Goal: Information Seeking & Learning: Learn about a topic

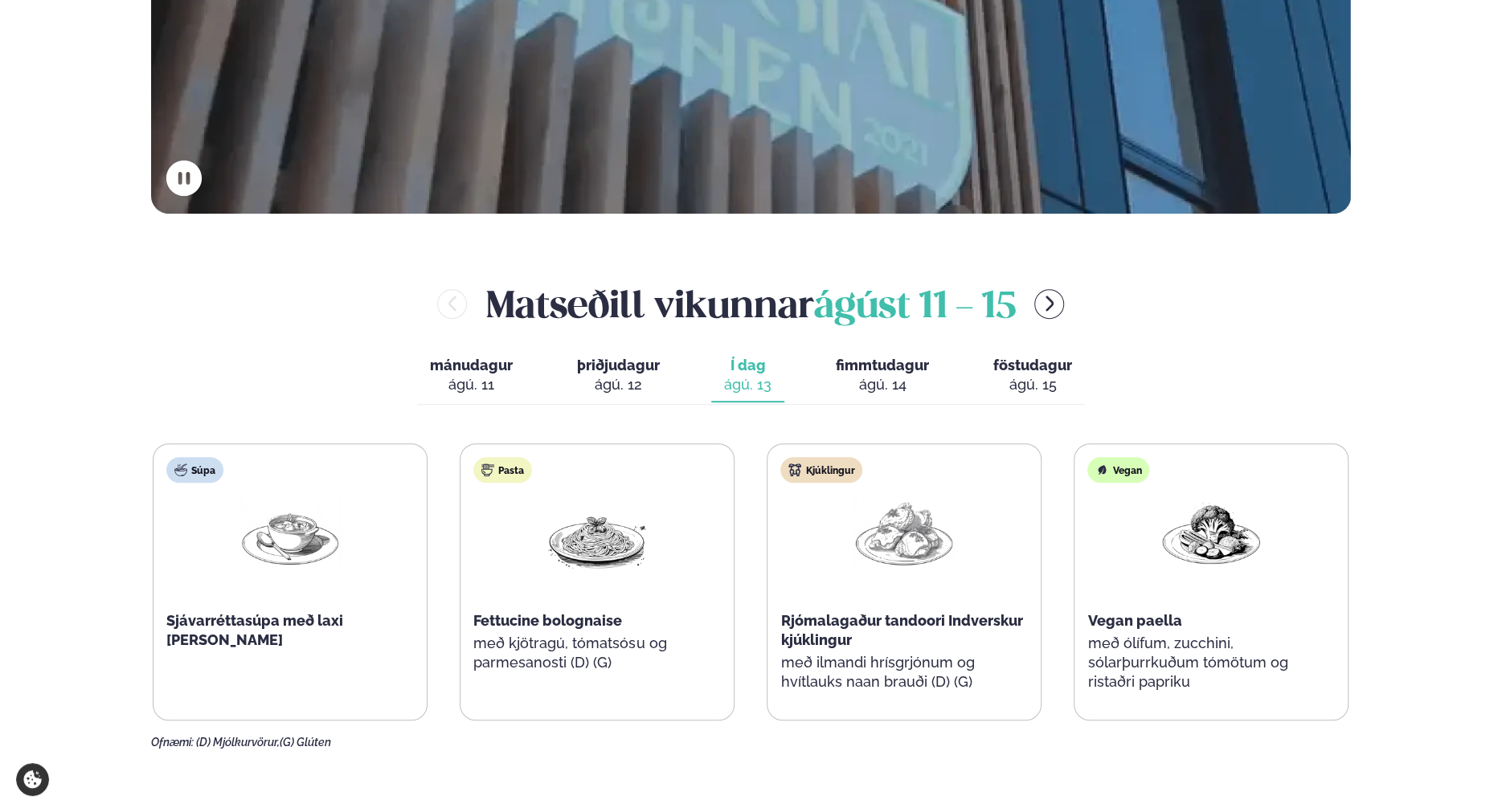
scroll to position [803, 0]
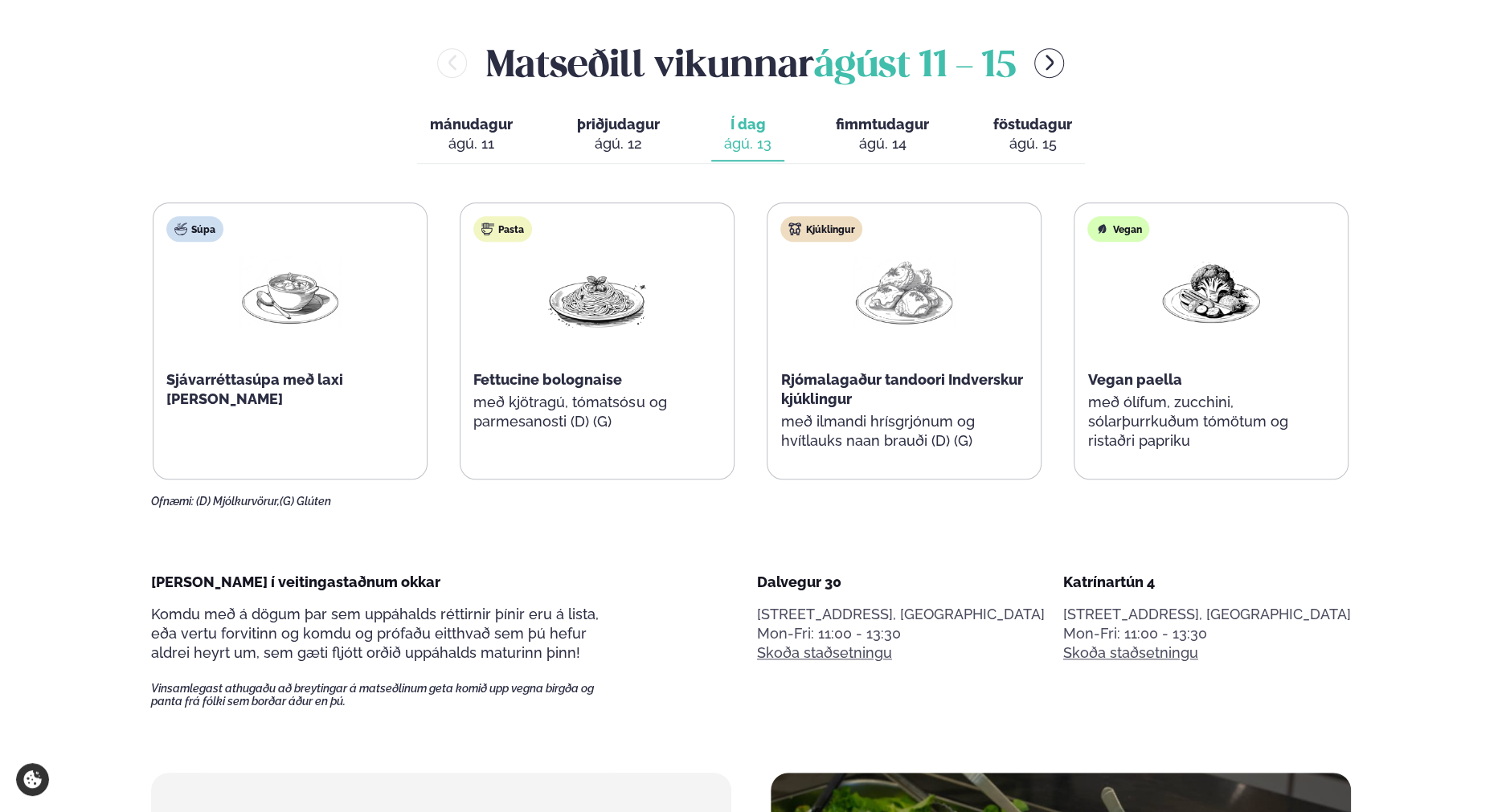
click at [1038, 139] on div "ágú. 15" at bounding box center [1033, 144] width 79 height 20
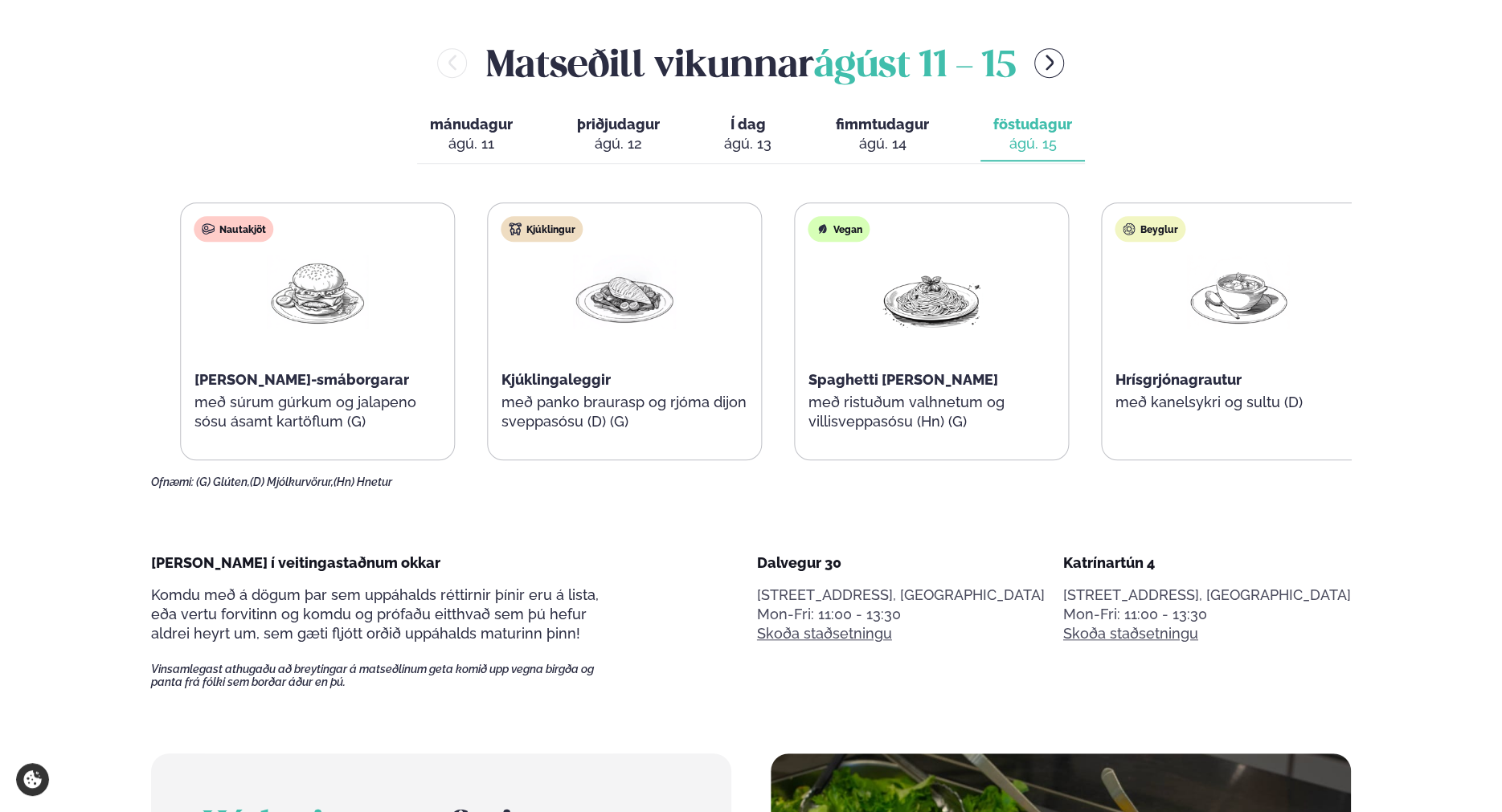
click at [217, 406] on div "Nautakjöt [PERSON_NAME]-smáborgarar með súrum gúrkum og jalapeno sósu ásamt kar…" at bounding box center [318, 332] width 273 height 257
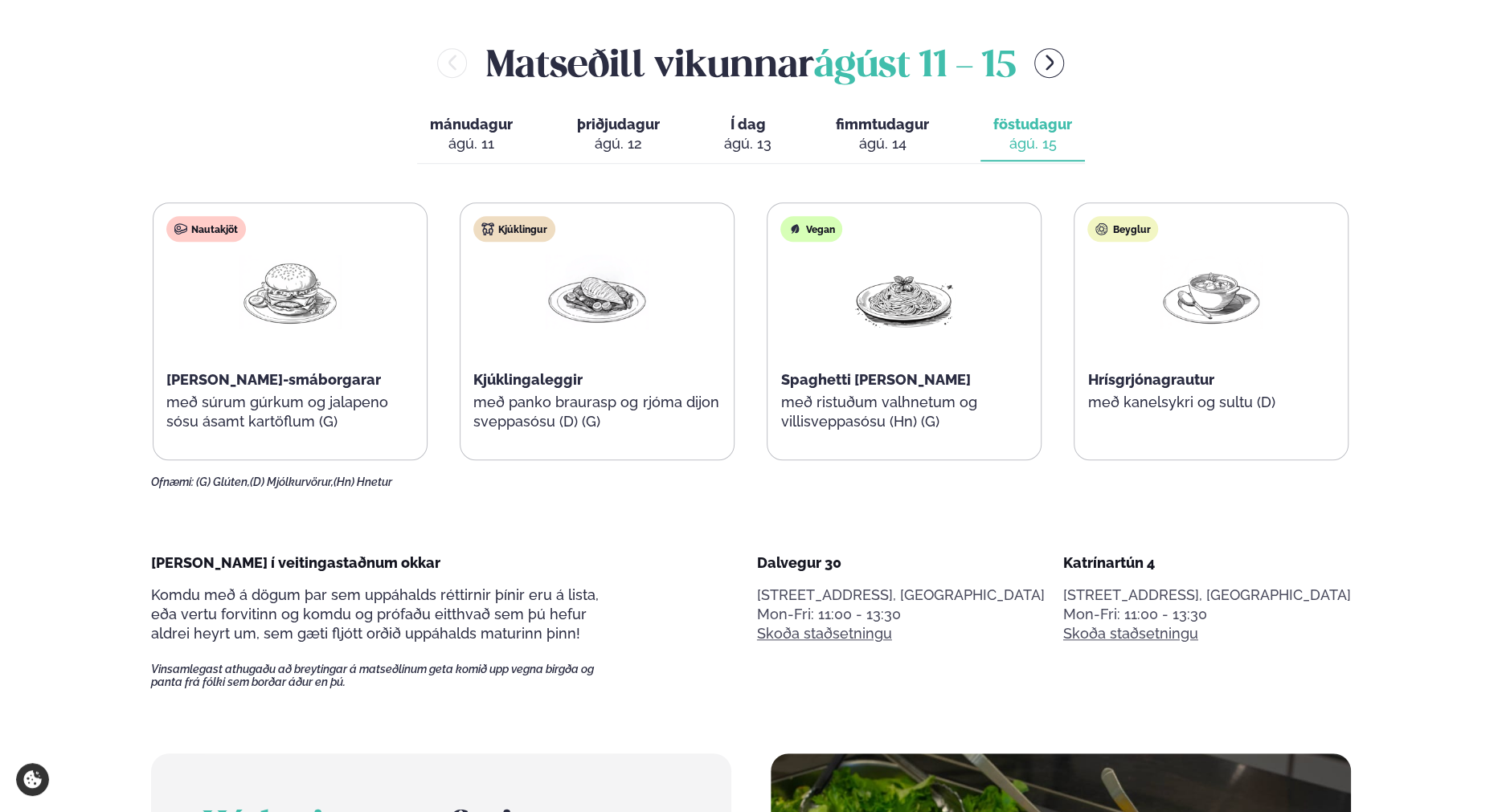
click at [878, 123] on span "fimmtudagur" at bounding box center [883, 124] width 94 height 17
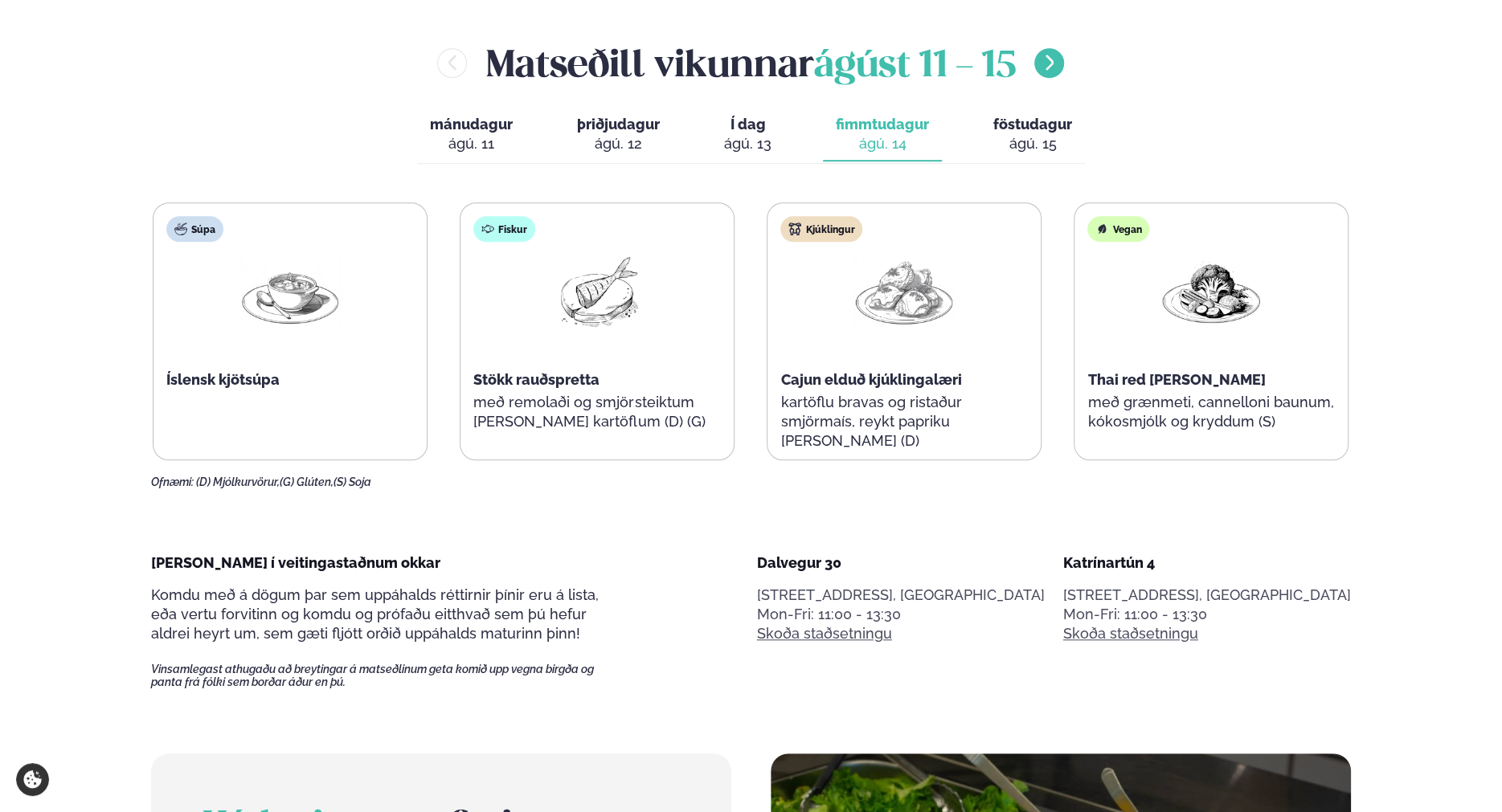
click at [1061, 51] on div "Matseðill vikunnar [DATE] - [DATE]" at bounding box center [751, 62] width 1200 height 52
click at [1054, 65] on icon "menu-btn-right" at bounding box center [1050, 63] width 8 height 15
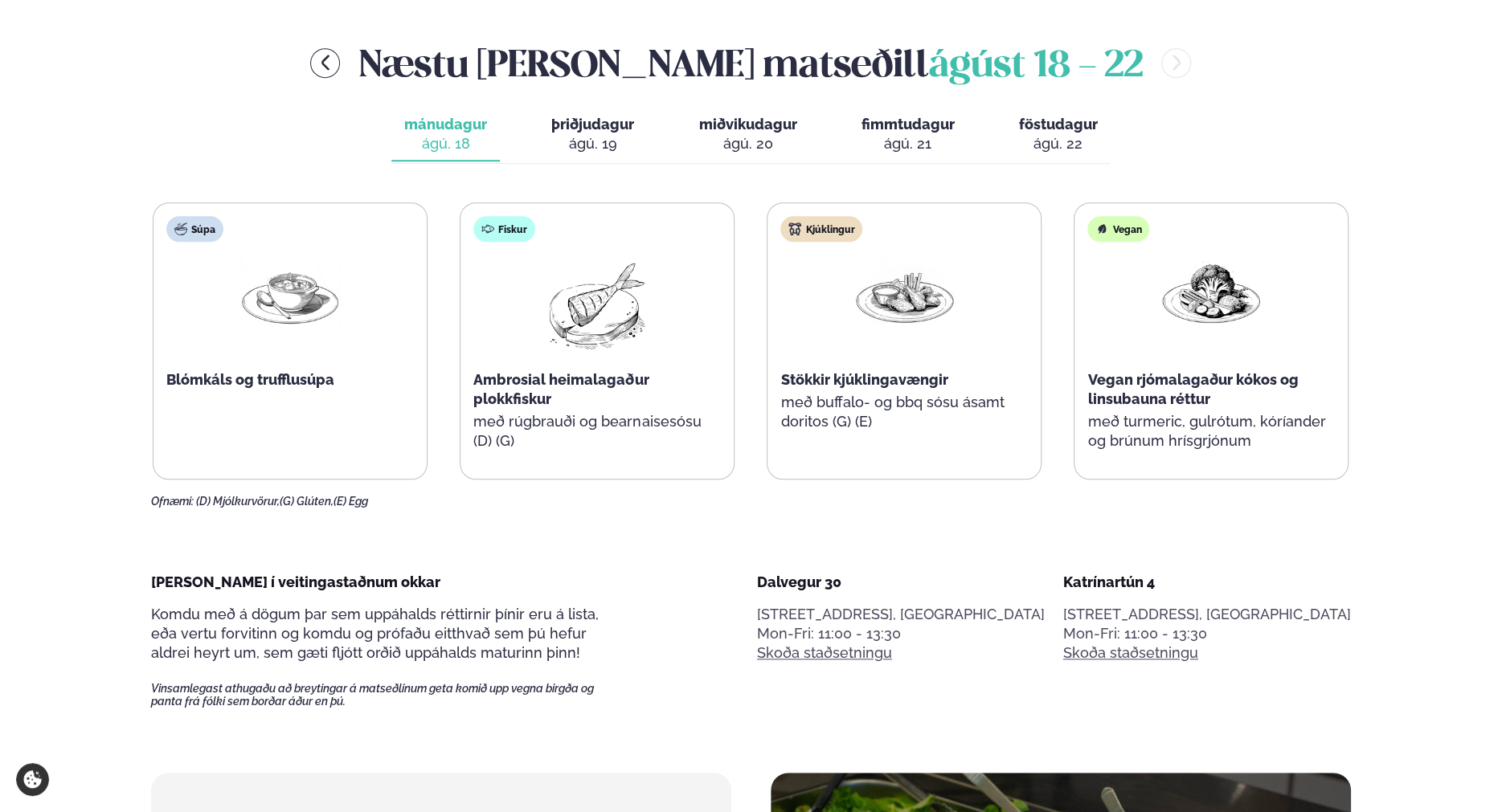
drag, startPoint x: 651, startPoint y: 152, endPoint x: 611, endPoint y: 141, distance: 41.5
click at [651, 152] on div "mánudagur mán. [DATE] þriðjudagur þri. [DATE] miðvikudagur mið. [DATE] fimmtuda…" at bounding box center [750, 136] width 719 height 55
click at [583, 128] on span "þriðjudagur" at bounding box center [592, 124] width 82 height 17
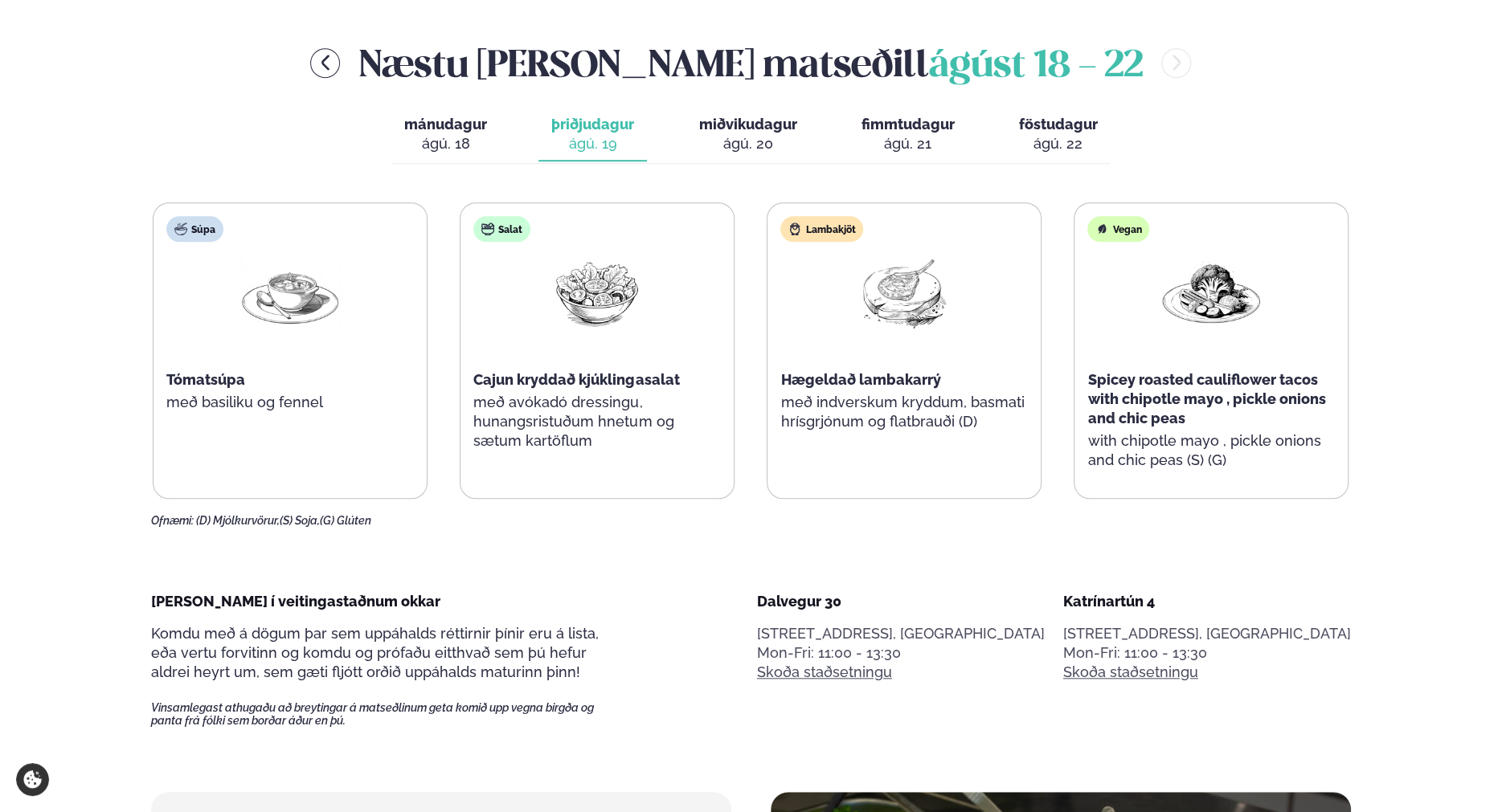
click at [730, 137] on div "ágú. 20" at bounding box center [747, 144] width 98 height 20
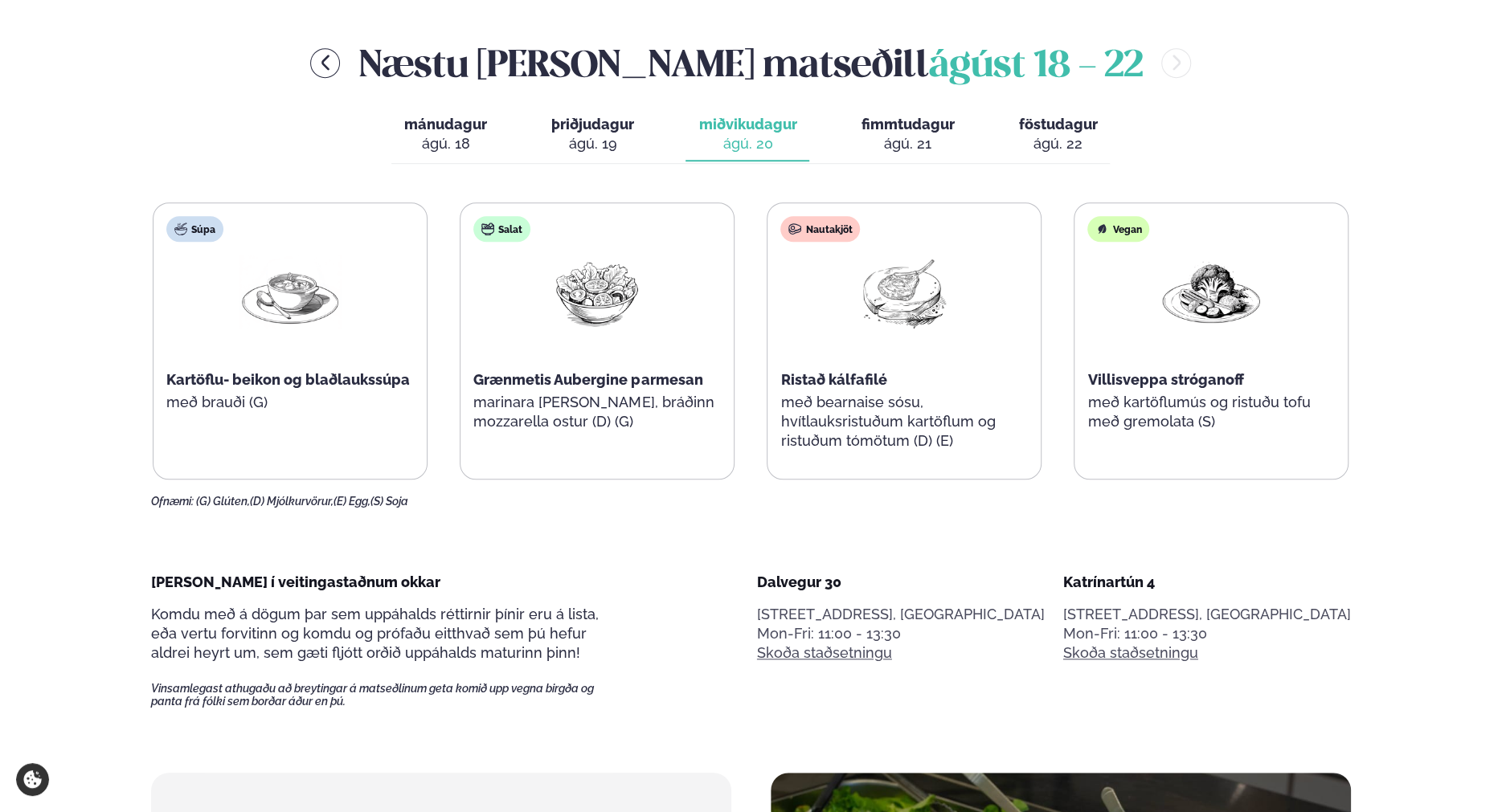
click at [924, 140] on div "ágú. 21" at bounding box center [907, 144] width 94 height 20
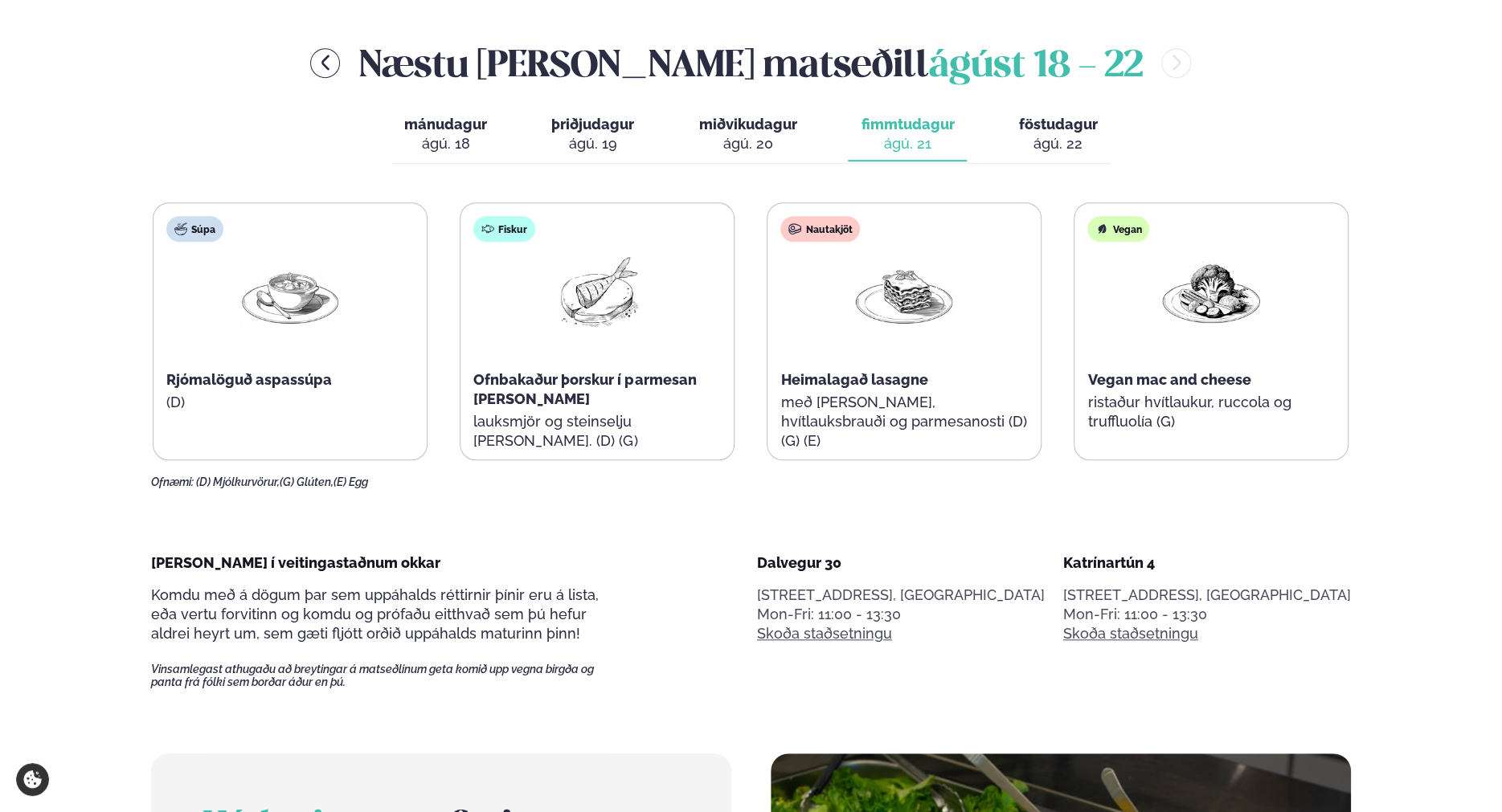
click at [1056, 147] on div "ágú. 22" at bounding box center [1057, 144] width 79 height 20
